Goal: Task Accomplishment & Management: Manage account settings

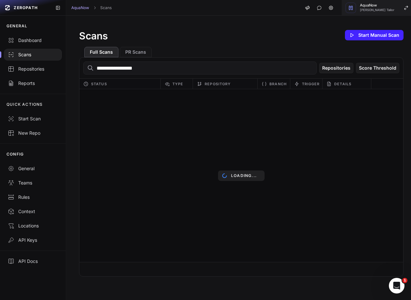
click at [380, 10] on span "Dhaval Hemantkumar Tailor" at bounding box center [377, 9] width 34 height 3
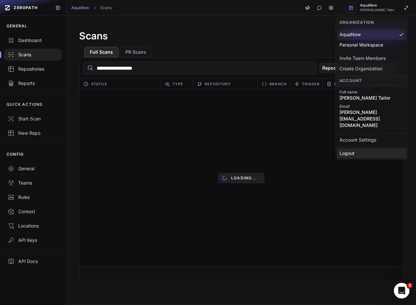
click at [344, 148] on div "Logout" at bounding box center [372, 153] width 70 height 10
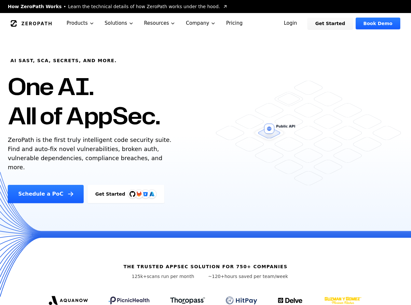
click at [300, 21] on link "Login" at bounding box center [290, 24] width 29 height 12
